Goal: Task Accomplishment & Management: Use online tool/utility

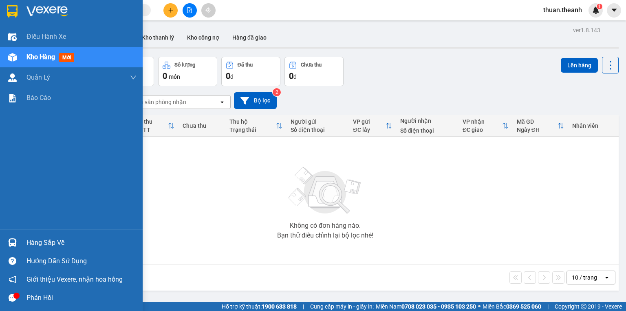
click at [62, 64] on div "Kho hàng mới" at bounding box center [81, 57] width 110 height 20
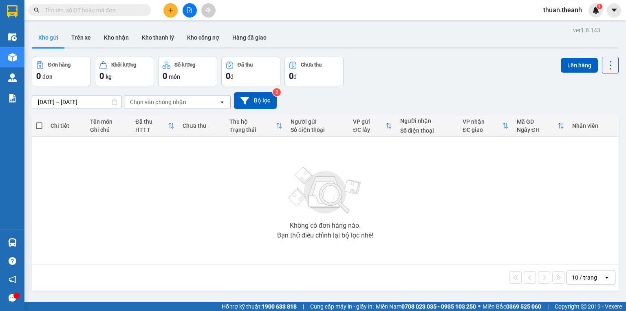
click at [190, 11] on icon "file-add" at bounding box center [190, 10] width 6 height 6
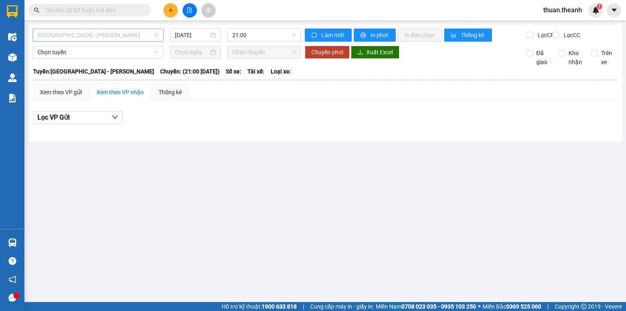
click at [106, 41] on div "[GEOGRAPHIC_DATA] - [PERSON_NAME]" at bounding box center [98, 35] width 131 height 13
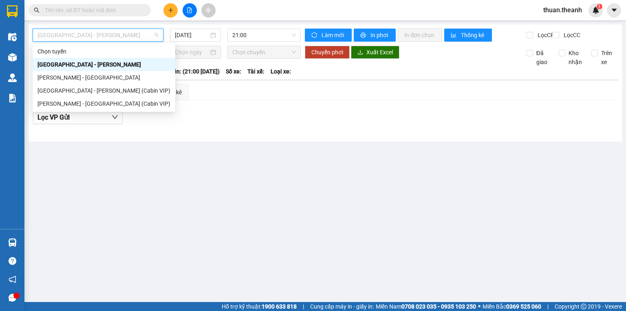
click at [116, 60] on div "[GEOGRAPHIC_DATA] - [PERSON_NAME]" at bounding box center [103, 64] width 133 height 9
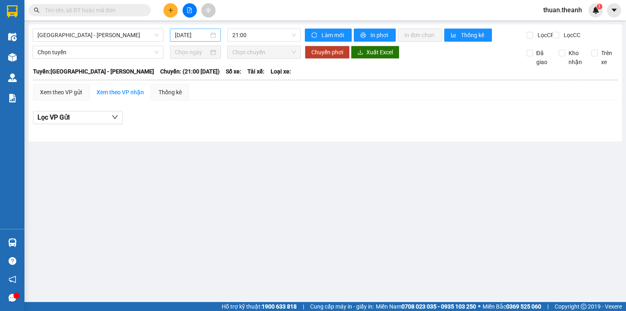
click at [214, 36] on div "[DATE]" at bounding box center [195, 35] width 41 height 9
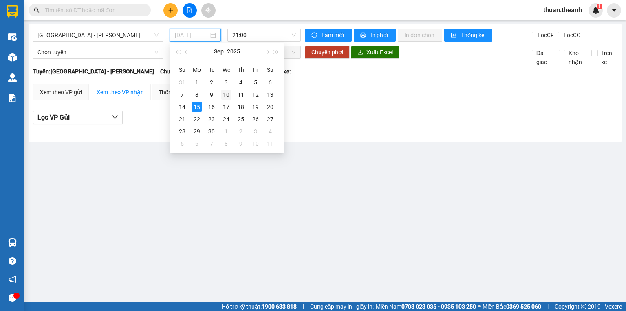
click at [233, 94] on td "10" at bounding box center [226, 94] width 15 height 12
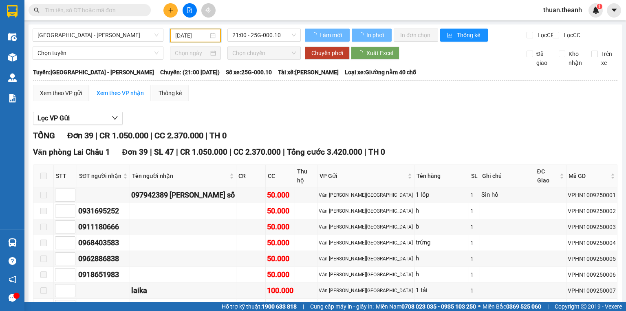
click at [214, 38] on div "[DATE]" at bounding box center [195, 35] width 40 height 9
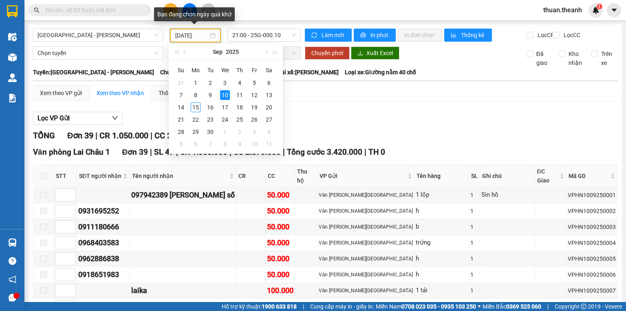
click at [212, 33] on div "[DATE]" at bounding box center [195, 35] width 40 height 9
click at [241, 94] on div "11" at bounding box center [240, 95] width 10 height 10
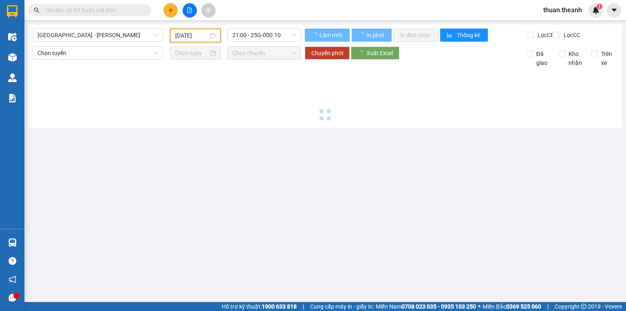
type input "[DATE]"
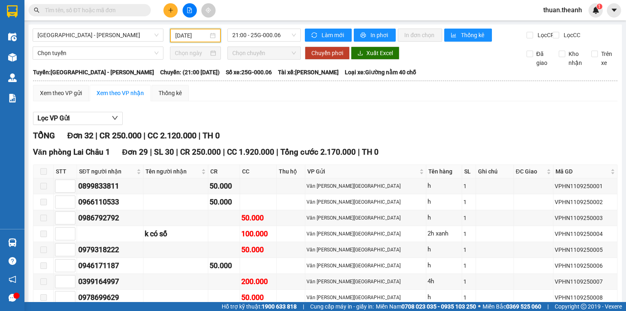
click at [305, 84] on th at bounding box center [325, 80] width 585 height 7
click at [272, 30] on span "21:00 - 25G-000.06" at bounding box center [264, 35] width 64 height 12
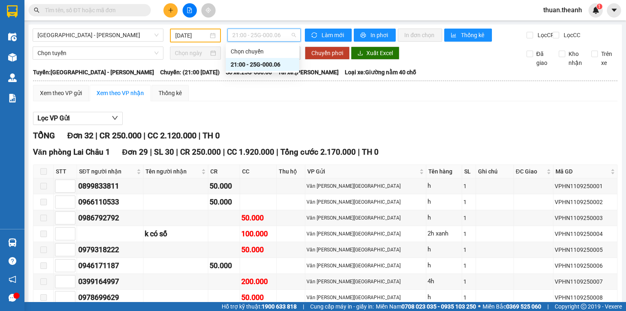
click at [278, 63] on div "21:00 - 25G-000.06" at bounding box center [263, 64] width 64 height 9
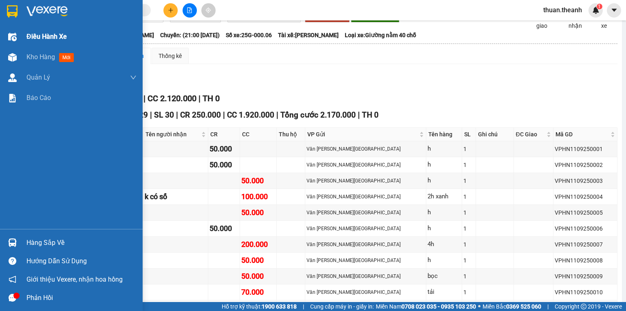
scroll to position [29, 0]
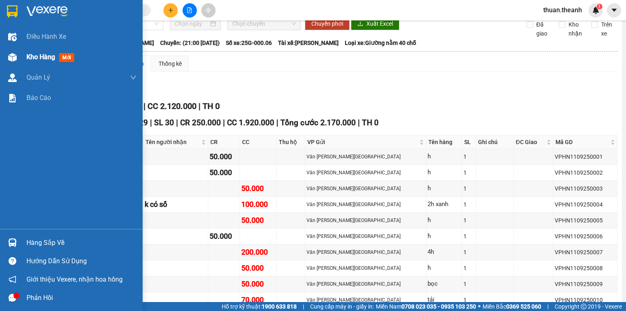
click at [42, 56] on span "Kho hàng" at bounding box center [40, 57] width 29 height 8
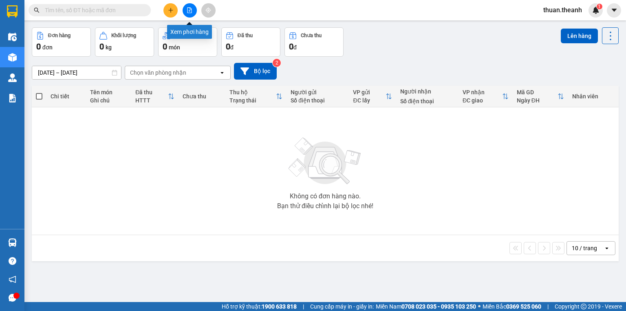
click at [188, 12] on icon "file-add" at bounding box center [190, 10] width 6 height 6
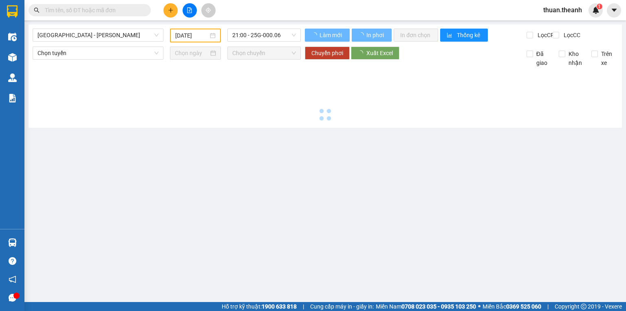
type input "[DATE]"
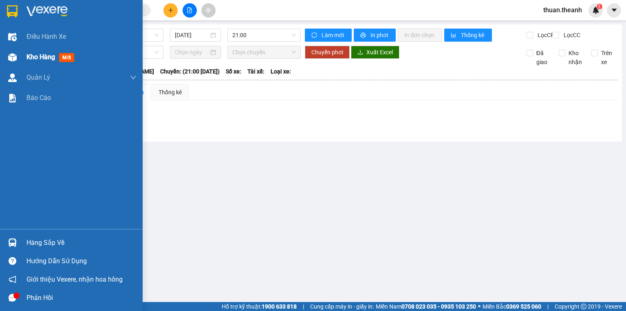
click at [20, 60] on div "Kho hàng mới" at bounding box center [71, 57] width 143 height 20
